Goal: Find specific page/section: Find specific page/section

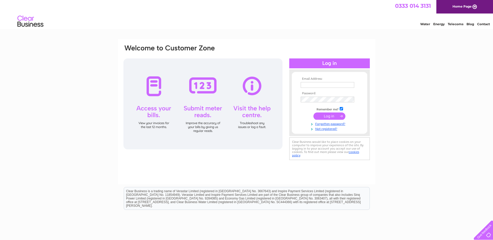
click at [316, 84] on input "text" at bounding box center [328, 85] width 54 height 6
paste input "[EMAIL_ADDRESS][DOMAIN_NAME]"
type input "[EMAIL_ADDRESS][DOMAIN_NAME]"
click at [323, 118] on input "submit" at bounding box center [330, 116] width 32 height 7
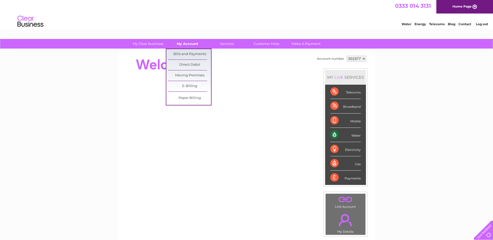
click at [185, 46] on link "My Account" at bounding box center [187, 44] width 43 height 10
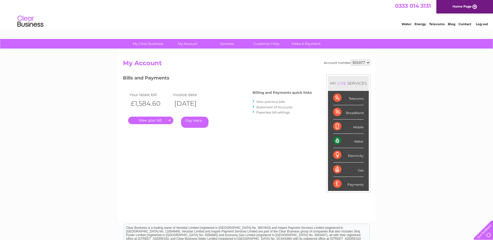
click at [148, 121] on link "." at bounding box center [150, 121] width 45 height 8
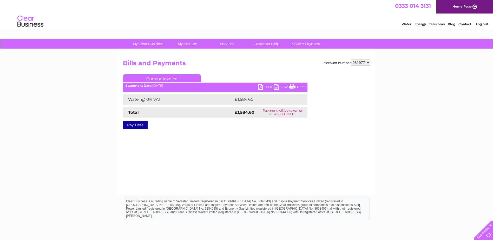
click at [263, 88] on link "PDF" at bounding box center [266, 88] width 16 height 8
